Goal: Task Accomplishment & Management: Manage account settings

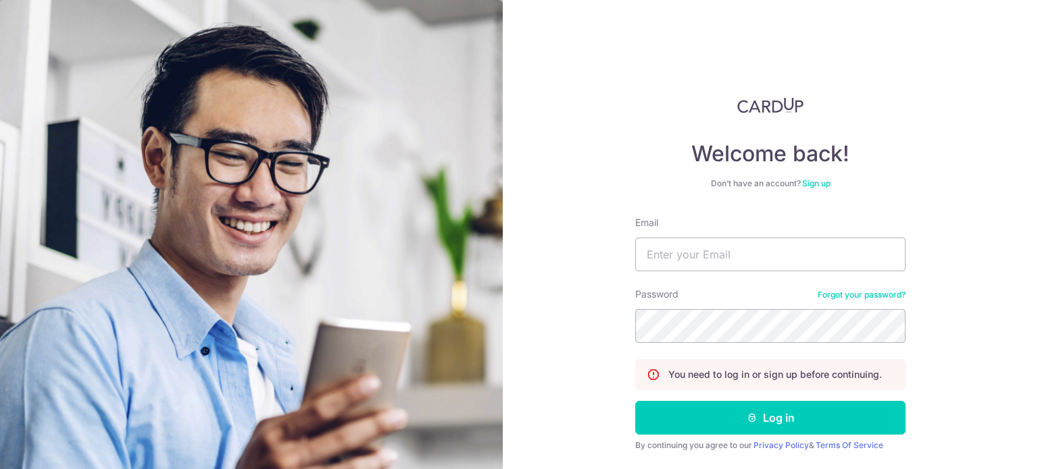
click at [733, 276] on form "Email Password Forgot your password? You need to log in or sign up before conti…" at bounding box center [770, 355] width 270 height 278
click at [730, 259] on input "Email" at bounding box center [770, 255] width 270 height 34
click at [719, 250] on input "enoyledrake@gmail.com" at bounding box center [770, 255] width 270 height 34
type input "[EMAIL_ADDRESS][DOMAIN_NAME]"
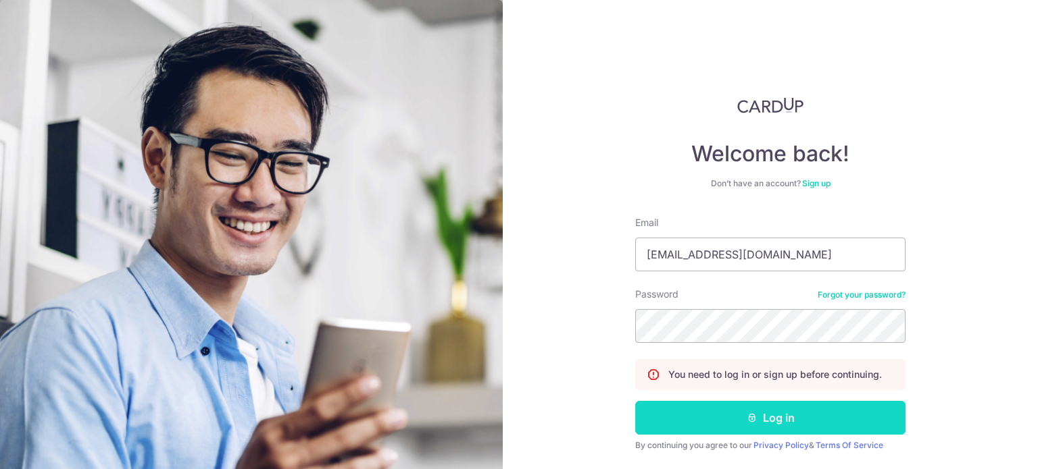
click at [819, 428] on button "Log in" at bounding box center [770, 418] width 270 height 34
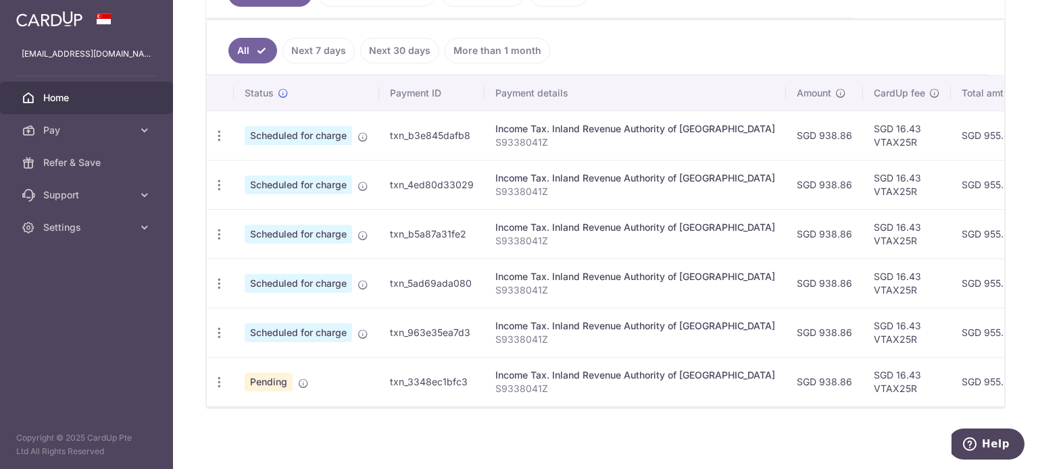
scroll to position [349, 0]
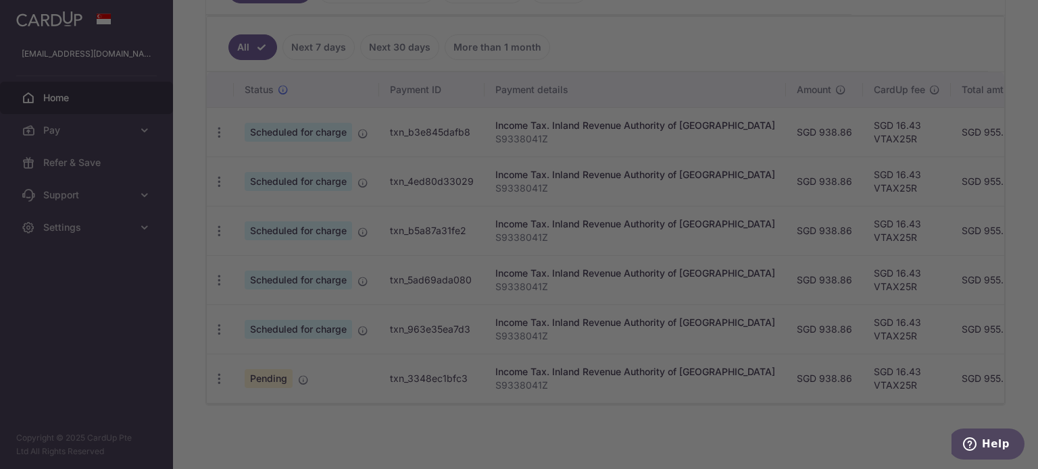
drag, startPoint x: 494, startPoint y: 359, endPoint x: 784, endPoint y: 397, distance: 291.6
click at [794, 397] on body "[EMAIL_ADDRESS][DOMAIN_NAME] Home Pay Payments Recipients Cards Refer & Save Su…" at bounding box center [519, 234] width 1038 height 469
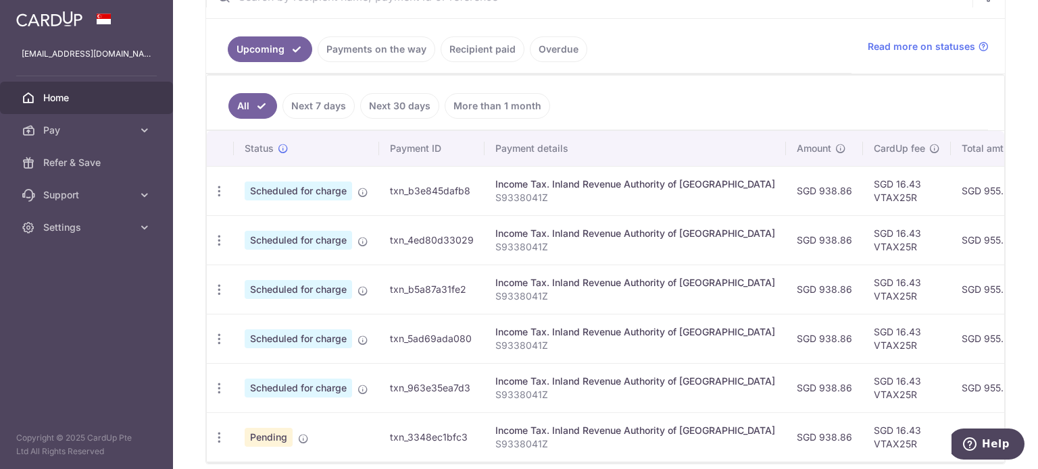
scroll to position [0, 0]
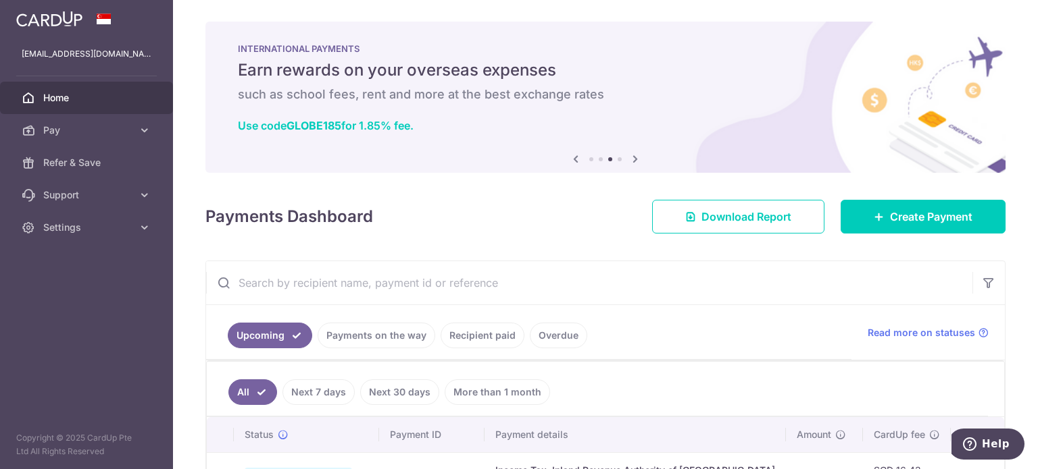
click at [586, 213] on div "Payments Dashboard Download Report Create Payment" at bounding box center [605, 214] width 800 height 39
click at [632, 155] on icon at bounding box center [635, 159] width 16 height 17
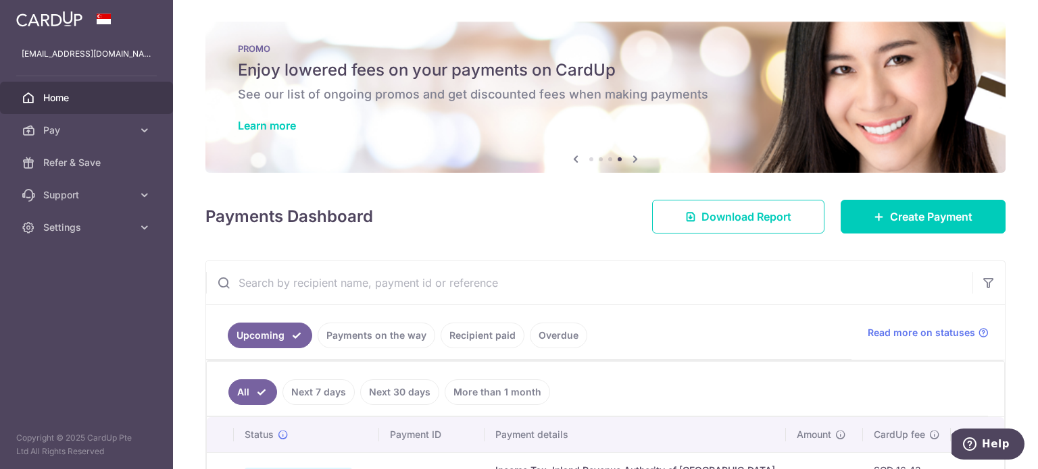
click at [632, 155] on icon at bounding box center [635, 159] width 16 height 17
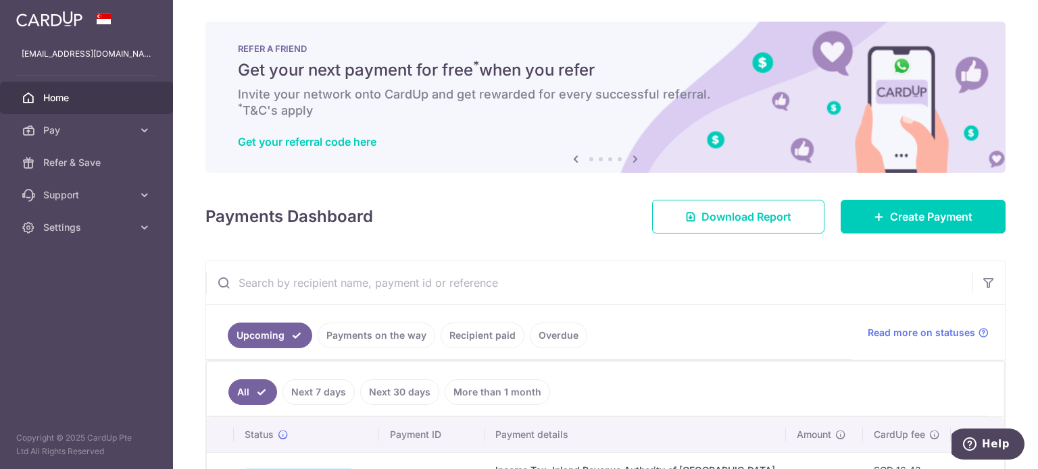
click at [632, 155] on icon at bounding box center [635, 159] width 16 height 17
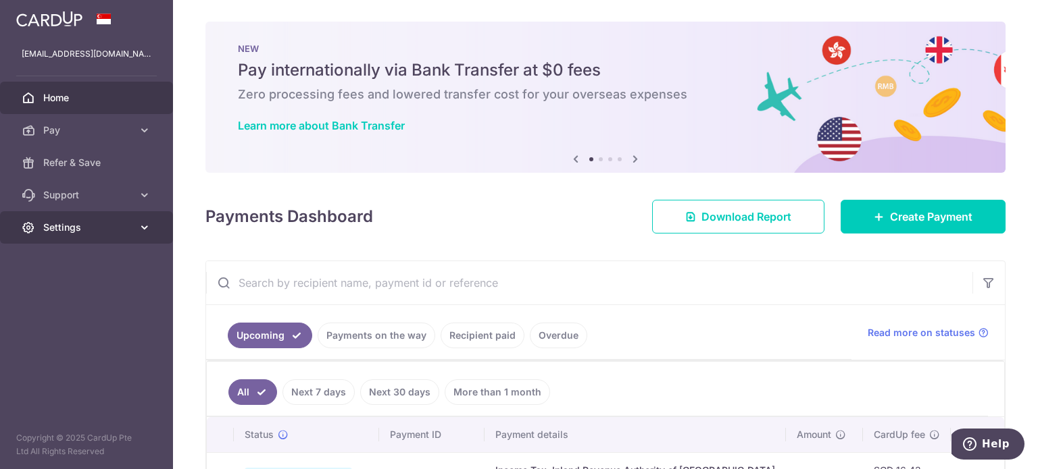
click at [118, 222] on span "Settings" at bounding box center [87, 228] width 89 height 14
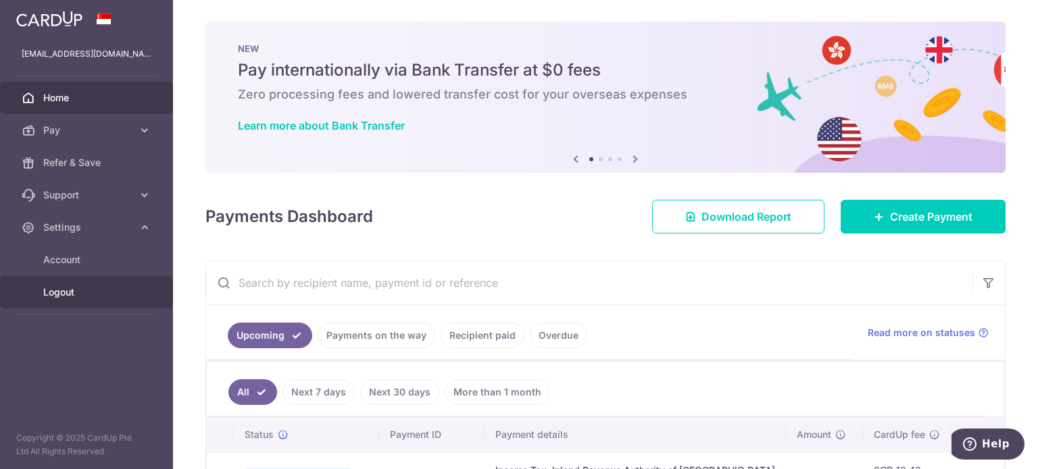
click at [117, 288] on span "Logout" at bounding box center [87, 293] width 89 height 14
